Goal: Task Accomplishment & Management: Use online tool/utility

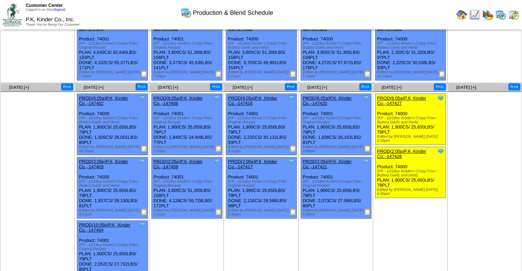
scroll to position [103, 0]
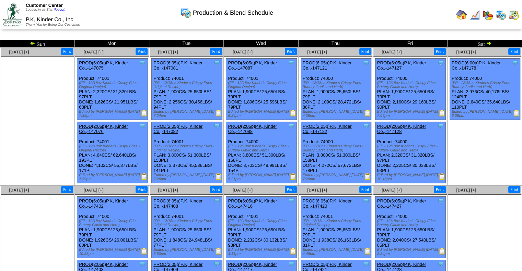
click at [487, 42] on img at bounding box center [488, 42] width 5 height 5
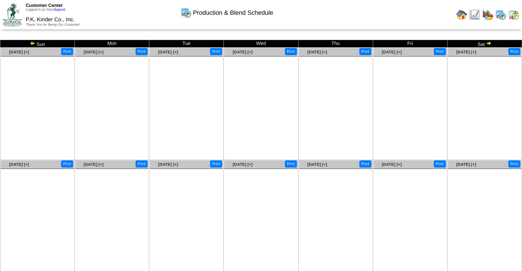
click at [32, 43] on img at bounding box center [32, 42] width 5 height 5
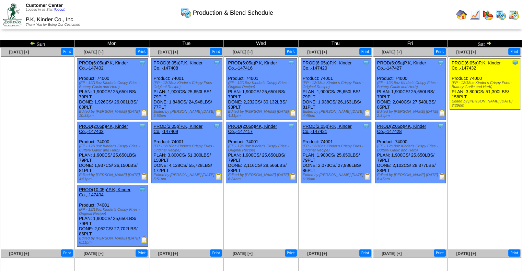
click at [366, 114] on img at bounding box center [367, 113] width 7 height 7
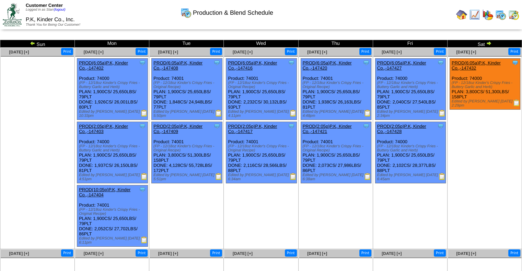
click at [366, 176] on img at bounding box center [367, 176] width 7 height 7
click at [442, 113] on img at bounding box center [441, 113] width 7 height 7
click at [440, 112] on img at bounding box center [441, 113] width 7 height 7
